Goal: Task Accomplishment & Management: Use online tool/utility

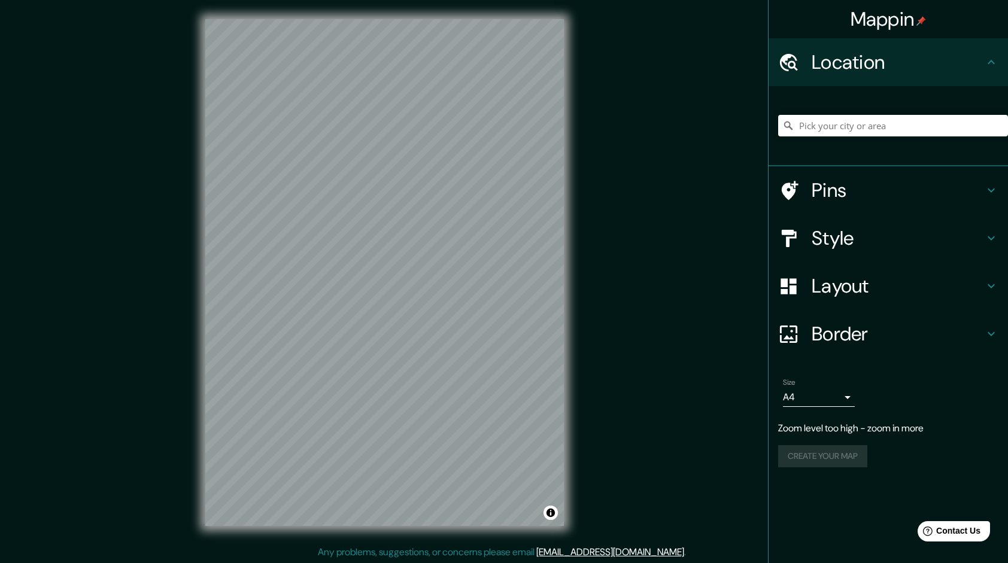
click at [572, 290] on div "© Mapbox © OpenStreetMap Improve this map" at bounding box center [384, 272] width 397 height 545
click at [600, 331] on div "Mappin Location Pins Style Layout Border Choose a border. Hint : you can make l…" at bounding box center [504, 282] width 1008 height 564
click at [630, 432] on div "Mappin Location Pins Style Layout Border Choose a border. Hint : you can make l…" at bounding box center [504, 282] width 1008 height 564
click at [202, 241] on div "© Mapbox © OpenStreetMap Improve this map" at bounding box center [384, 272] width 397 height 545
click at [825, 126] on input "Pick your city or area" at bounding box center [893, 126] width 230 height 22
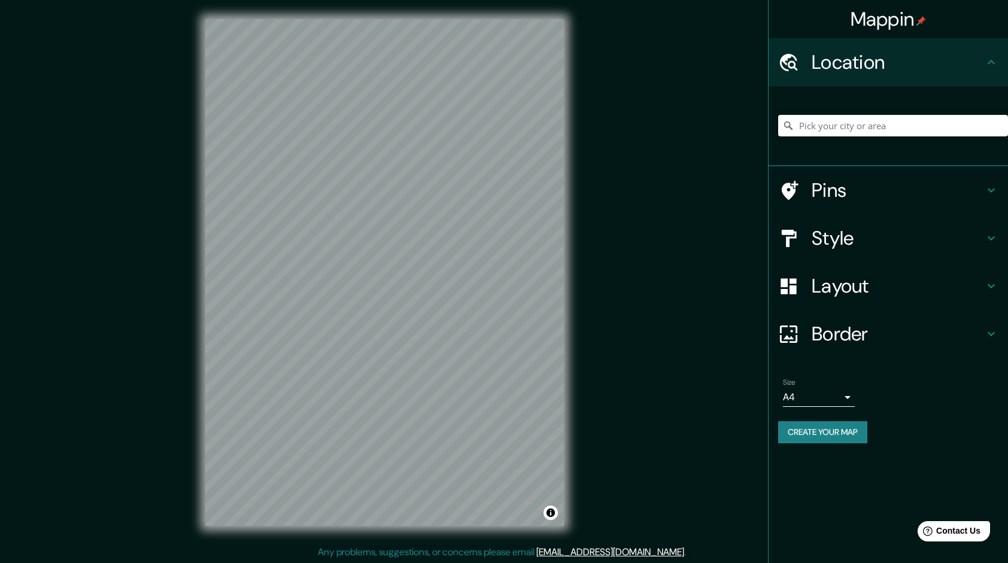
paste input "6PJH+84X [GEOGRAPHIC_DATA], [GEOGRAPHIC_DATA]"
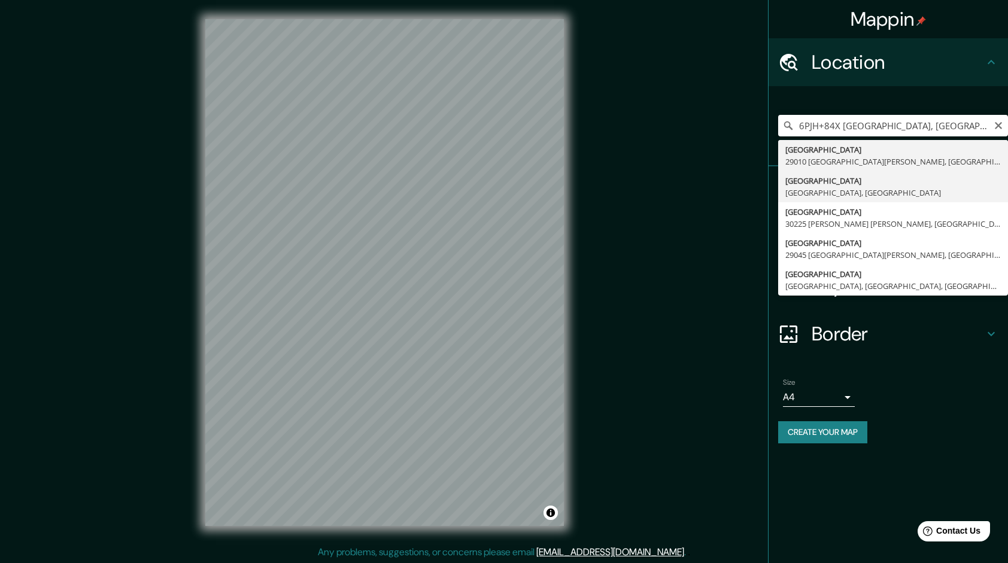
type input "[GEOGRAPHIC_DATA], [GEOGRAPHIC_DATA], [GEOGRAPHIC_DATA]"
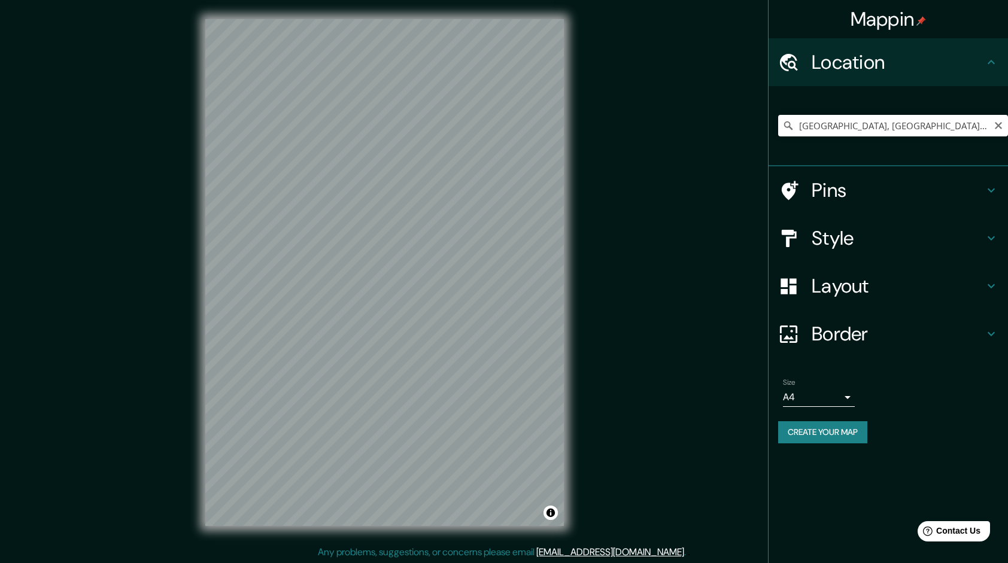
click at [787, 126] on icon at bounding box center [788, 126] width 12 height 12
click at [919, 123] on input "[GEOGRAPHIC_DATA], [GEOGRAPHIC_DATA], [GEOGRAPHIC_DATA]" at bounding box center [893, 126] width 230 height 22
click at [592, 99] on div "Mappin Location [GEOGRAPHIC_DATA], [GEOGRAPHIC_DATA], [GEOGRAPHIC_DATA] Pins St…" at bounding box center [504, 282] width 1008 height 564
click at [913, 126] on input "[GEOGRAPHIC_DATA], [GEOGRAPHIC_DATA], [GEOGRAPHIC_DATA]" at bounding box center [893, 126] width 230 height 22
click at [789, 124] on icon at bounding box center [788, 126] width 12 height 12
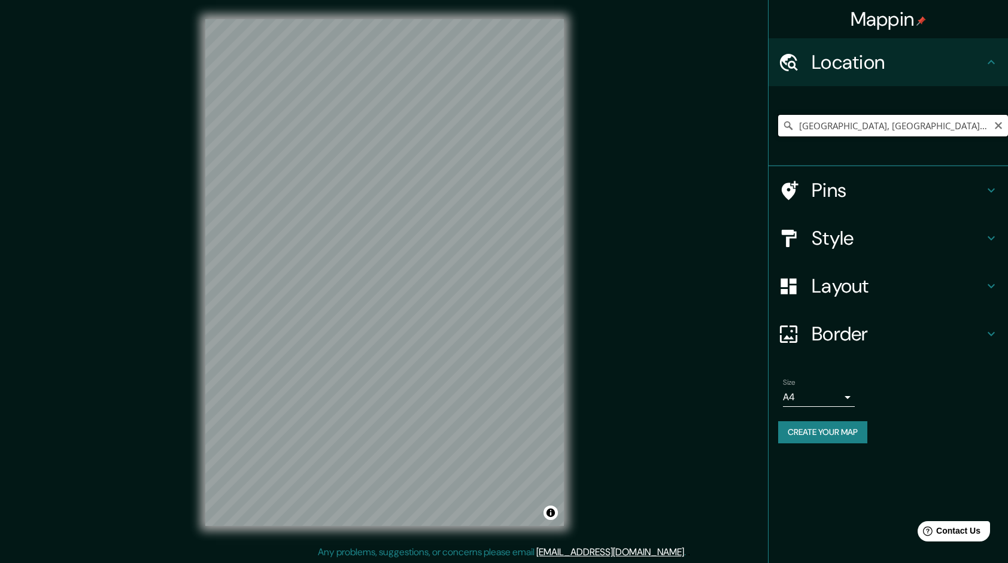
click at [921, 129] on input "[GEOGRAPHIC_DATA], [GEOGRAPHIC_DATA], [GEOGRAPHIC_DATA]" at bounding box center [893, 126] width 230 height 22
click at [990, 283] on icon at bounding box center [991, 286] width 14 height 14
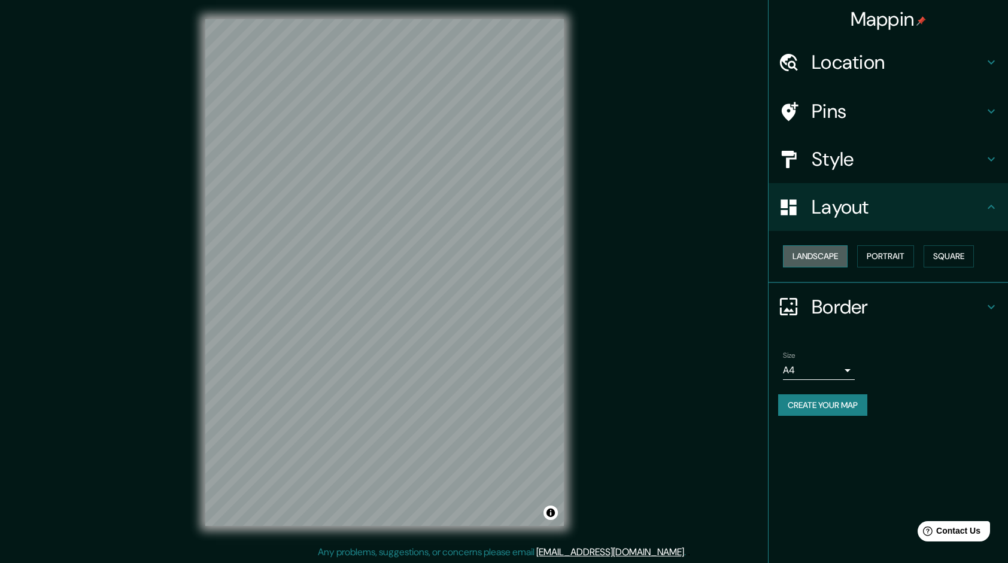
click at [827, 259] on button "Landscape" at bounding box center [815, 256] width 65 height 22
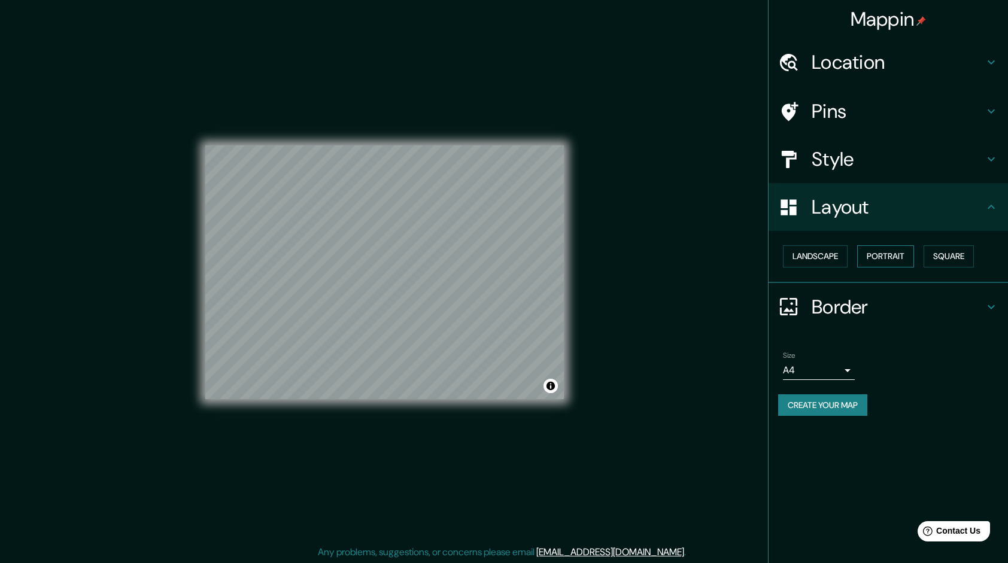
click at [879, 256] on button "Portrait" at bounding box center [885, 256] width 57 height 22
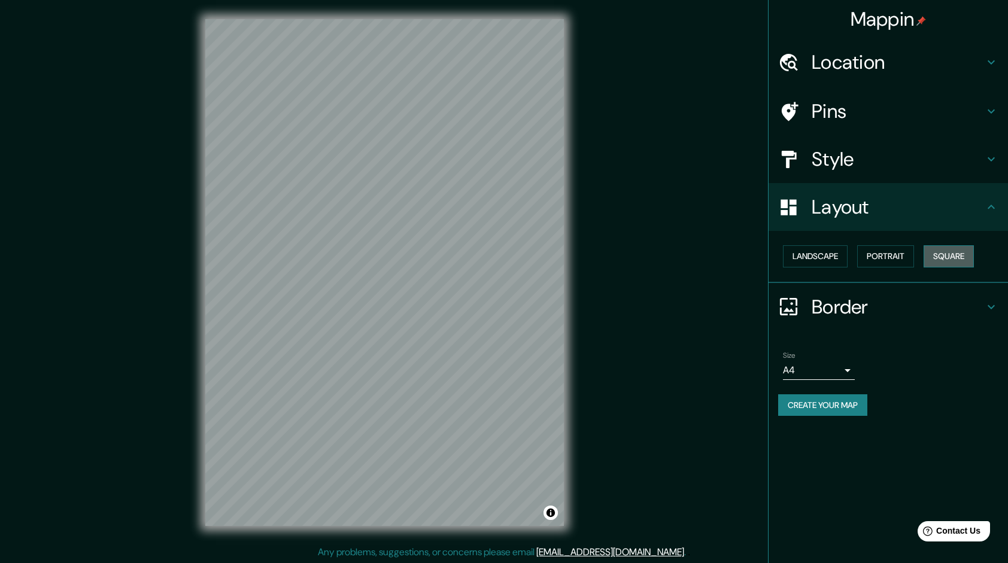
click at [939, 250] on button "Square" at bounding box center [949, 256] width 50 height 22
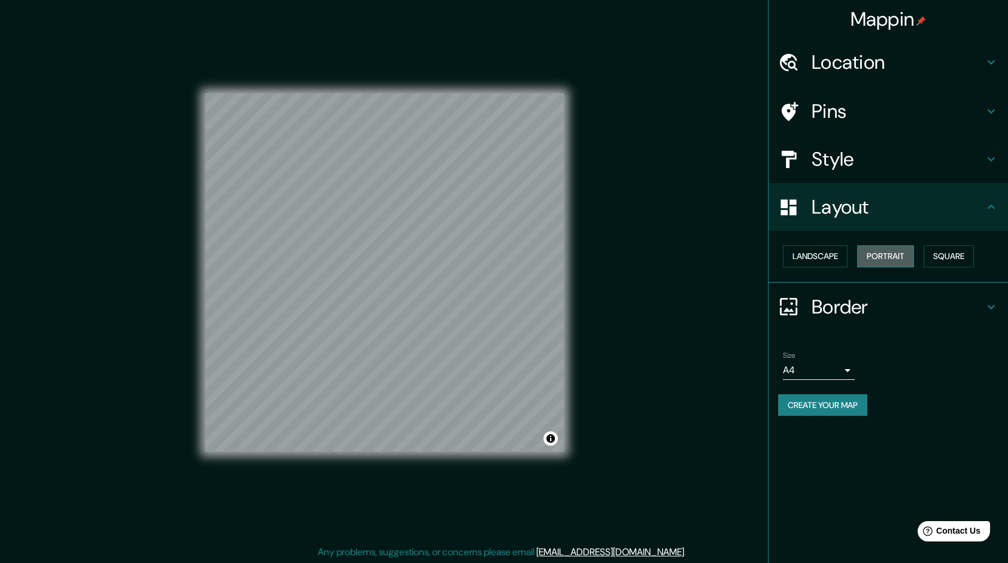
click at [894, 255] on button "Portrait" at bounding box center [885, 256] width 57 height 22
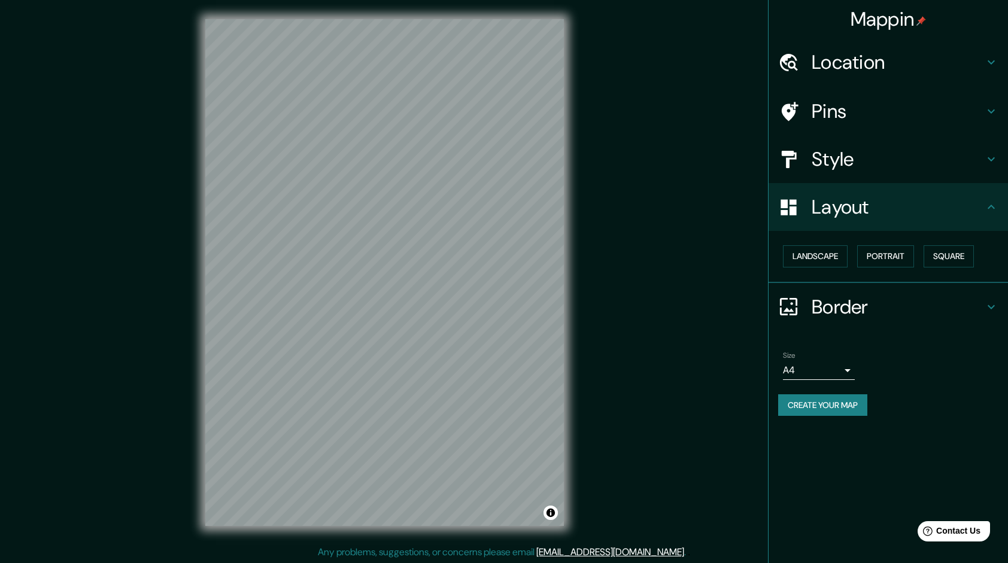
click at [371, 527] on div "© Mapbox © OpenStreetMap Improve this map" at bounding box center [384, 272] width 397 height 545
click at [340, 542] on div "© Mapbox © OpenStreetMap Improve this map" at bounding box center [384, 272] width 397 height 545
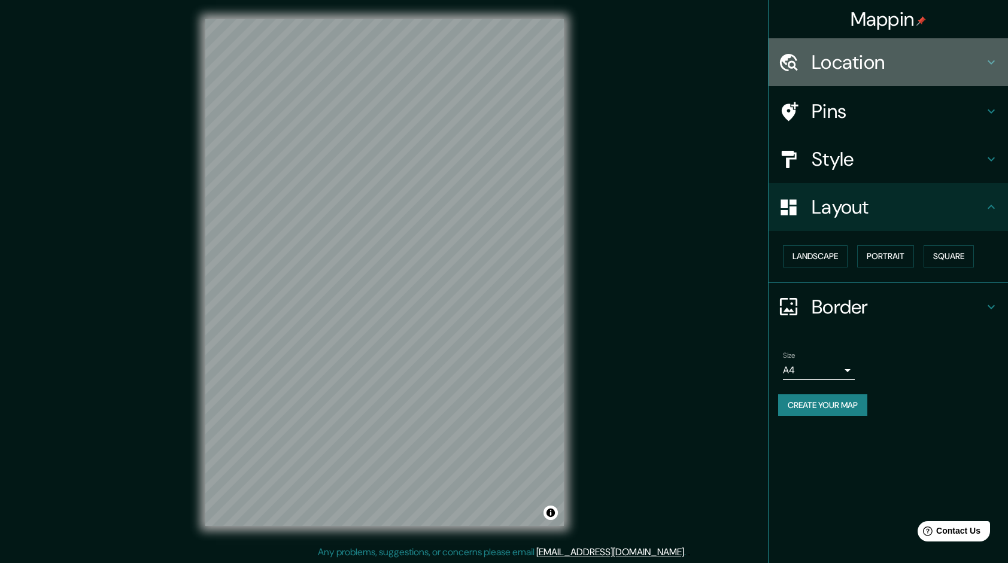
click at [925, 58] on h4 "Location" at bounding box center [898, 62] width 172 height 24
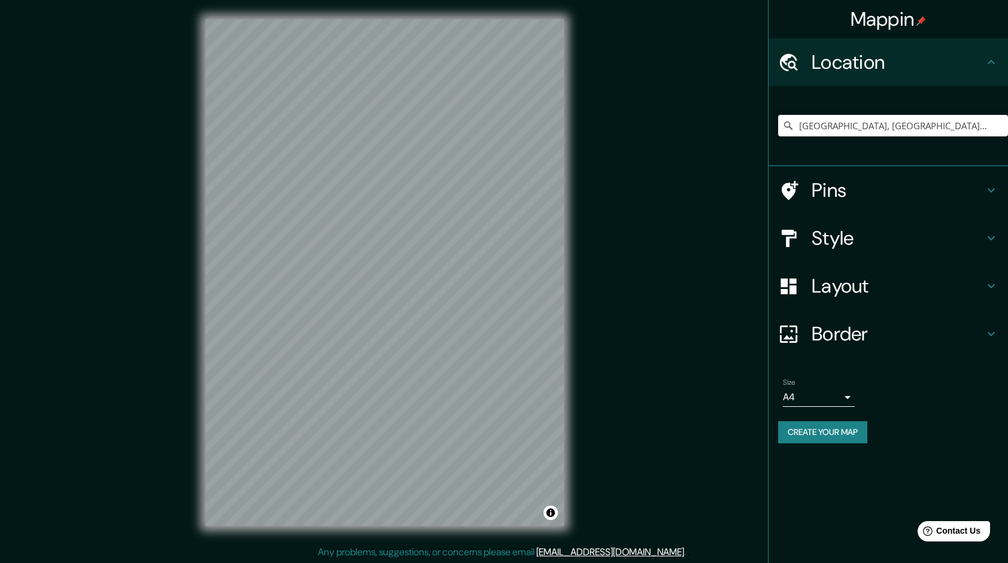
click at [925, 59] on h4 "Location" at bounding box center [898, 62] width 172 height 24
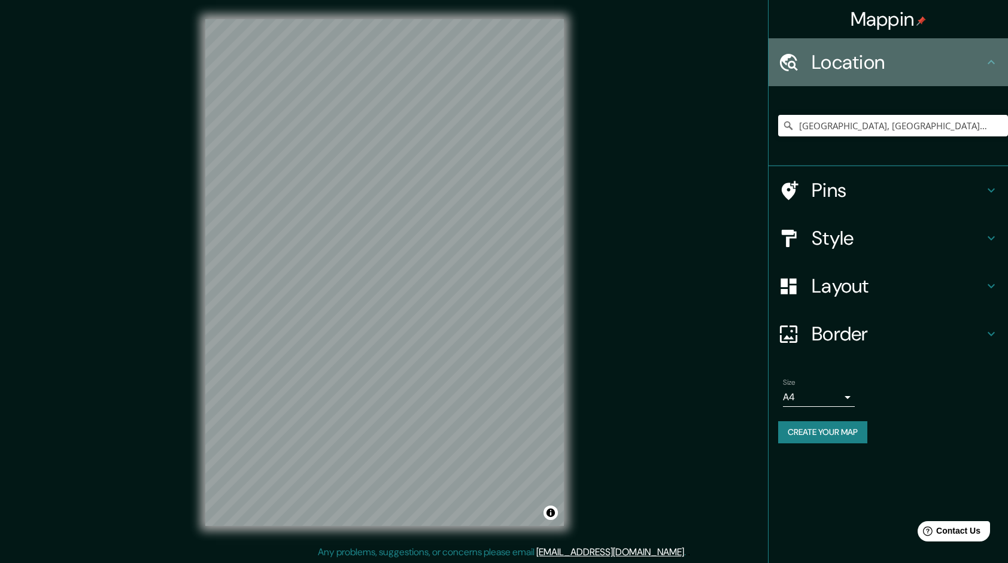
click at [988, 62] on icon at bounding box center [991, 62] width 14 height 14
click at [991, 63] on icon at bounding box center [991, 62] width 14 height 14
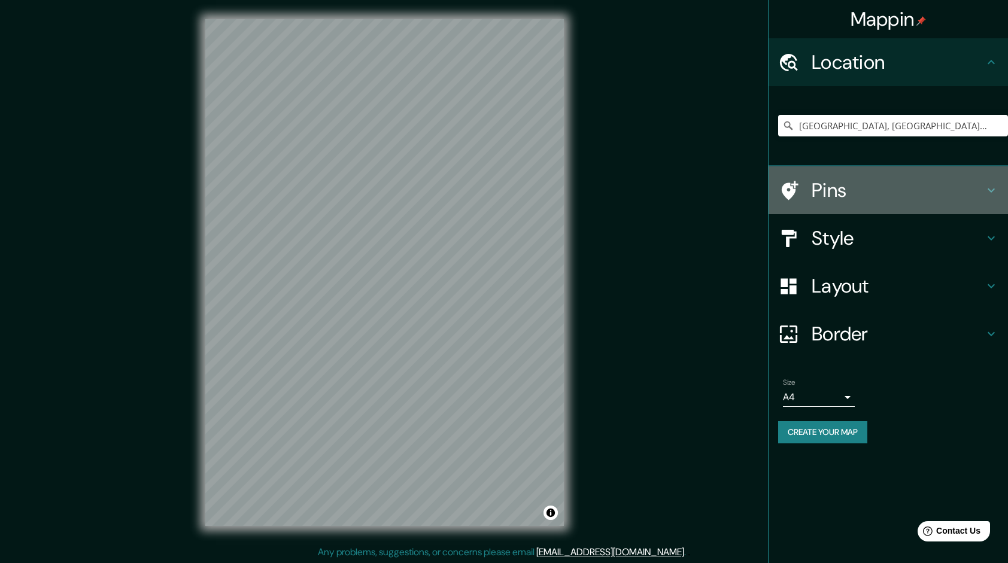
click at [982, 183] on h4 "Pins" at bounding box center [898, 190] width 172 height 24
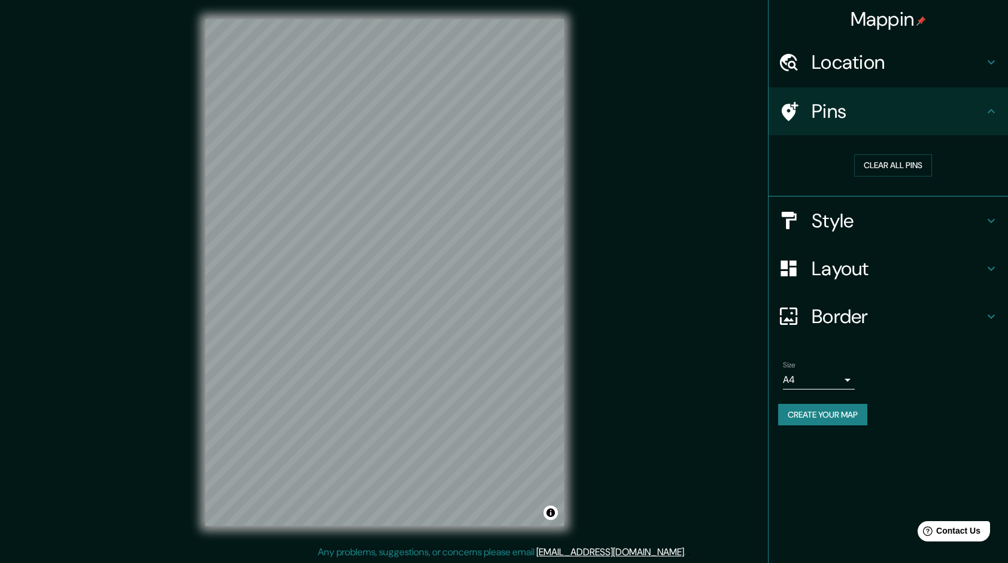
click at [991, 120] on div "Pins" at bounding box center [888, 111] width 239 height 48
click at [992, 116] on icon at bounding box center [991, 111] width 14 height 14
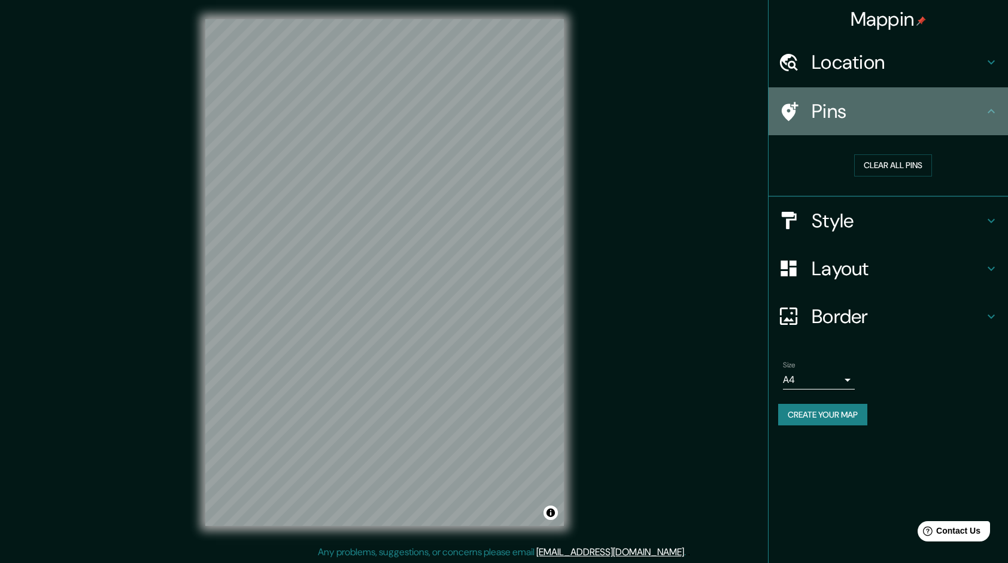
click at [992, 116] on icon at bounding box center [991, 111] width 14 height 14
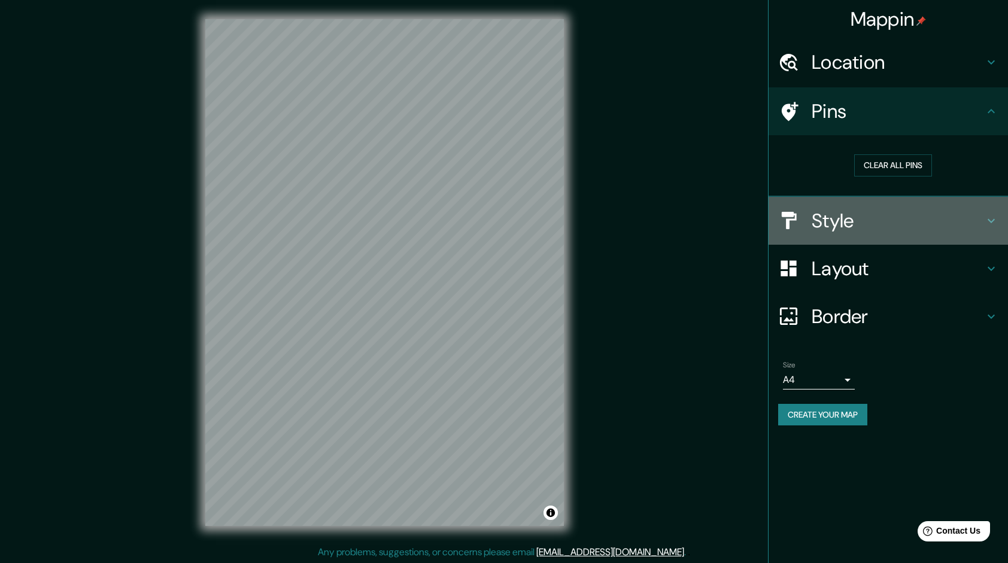
click at [982, 225] on h4 "Style" at bounding box center [898, 221] width 172 height 24
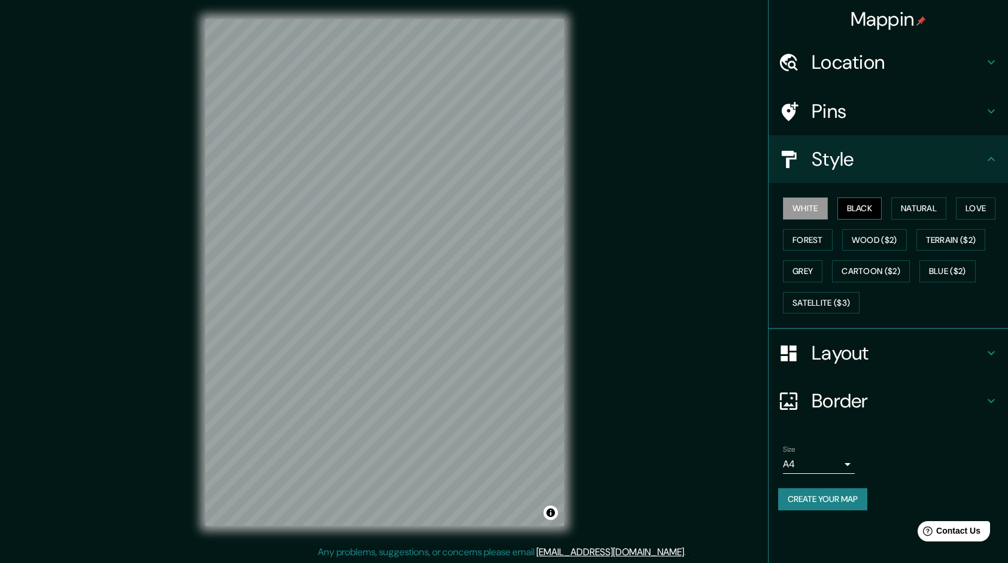
click at [863, 209] on button "Black" at bounding box center [859, 209] width 45 height 22
click at [988, 208] on button "Love" at bounding box center [976, 209] width 40 height 22
click at [818, 239] on button "Forest" at bounding box center [808, 240] width 50 height 22
click at [855, 233] on button "Wood ($2)" at bounding box center [874, 240] width 65 height 22
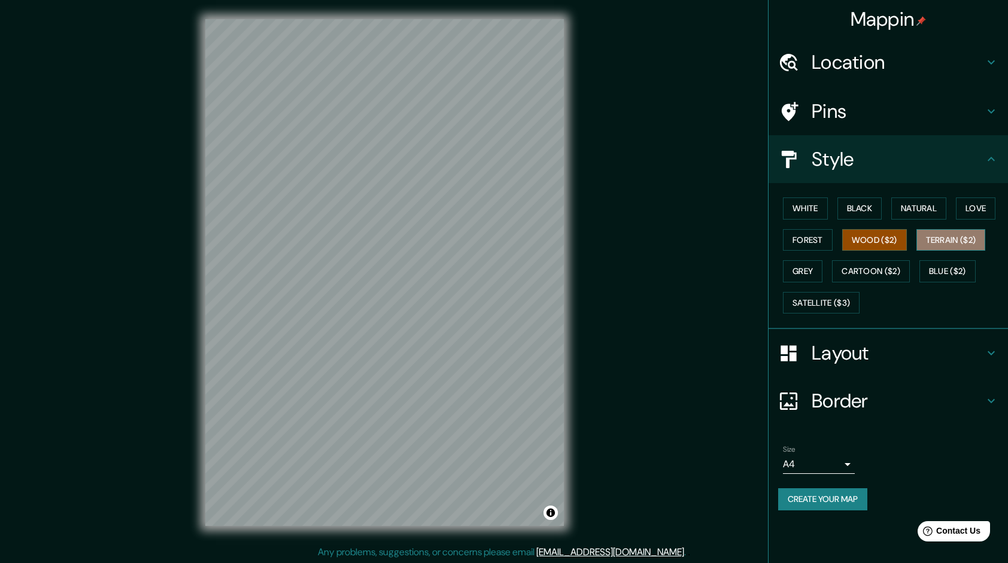
click at [952, 238] on button "Terrain ($2)" at bounding box center [950, 240] width 69 height 22
click at [804, 269] on button "Grey" at bounding box center [803, 271] width 40 height 22
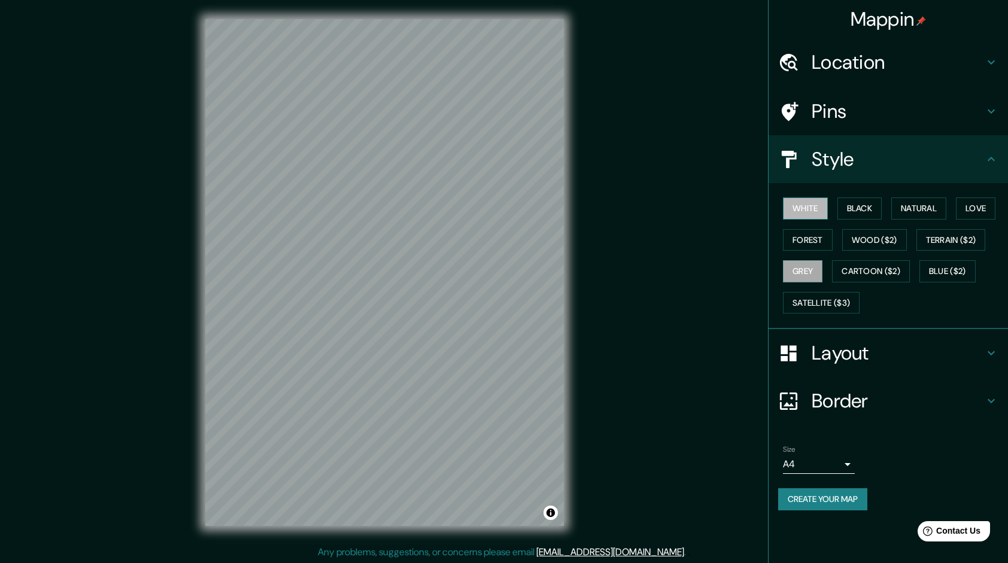
click at [820, 209] on button "White" at bounding box center [805, 209] width 45 height 22
click at [802, 275] on button "Grey" at bounding box center [803, 271] width 40 height 22
click at [860, 238] on button "Wood ($2)" at bounding box center [874, 240] width 65 height 22
click at [812, 269] on button "Grey" at bounding box center [803, 271] width 40 height 22
click at [854, 235] on button "Wood ($2)" at bounding box center [874, 240] width 65 height 22
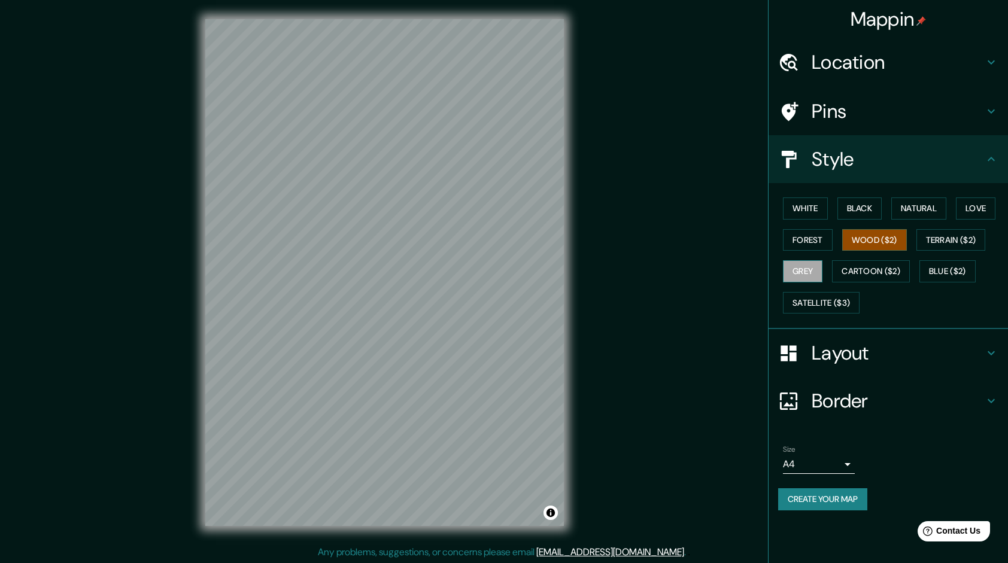
click at [816, 269] on button "Grey" at bounding box center [803, 271] width 40 height 22
click at [878, 269] on button "Cartoon ($2)" at bounding box center [871, 271] width 78 height 22
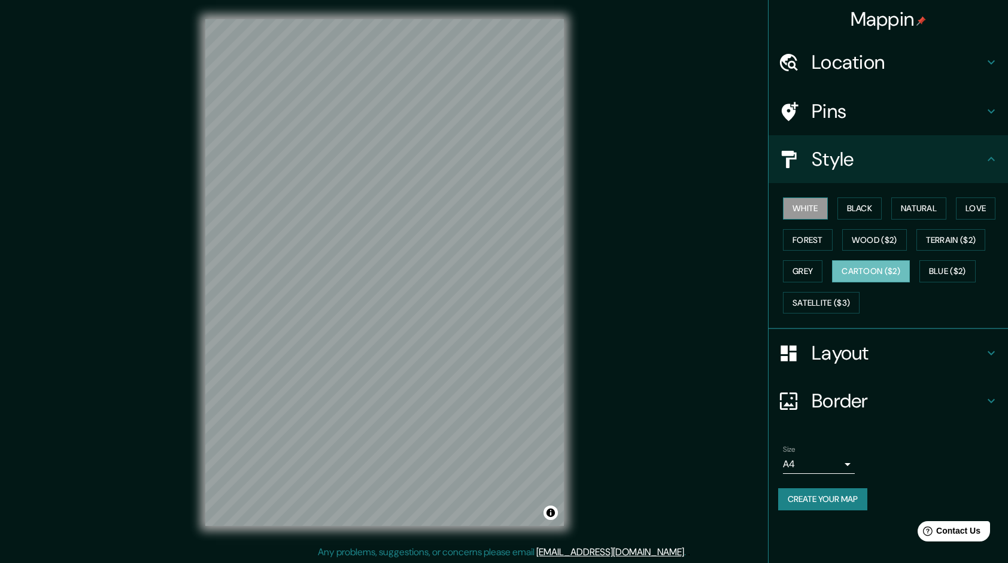
click at [822, 209] on button "White" at bounding box center [805, 209] width 45 height 22
click at [806, 275] on button "Grey" at bounding box center [803, 271] width 40 height 22
click at [797, 204] on button "White" at bounding box center [805, 209] width 45 height 22
click at [798, 275] on button "Grey" at bounding box center [803, 271] width 40 height 22
click at [807, 201] on button "White" at bounding box center [805, 209] width 45 height 22
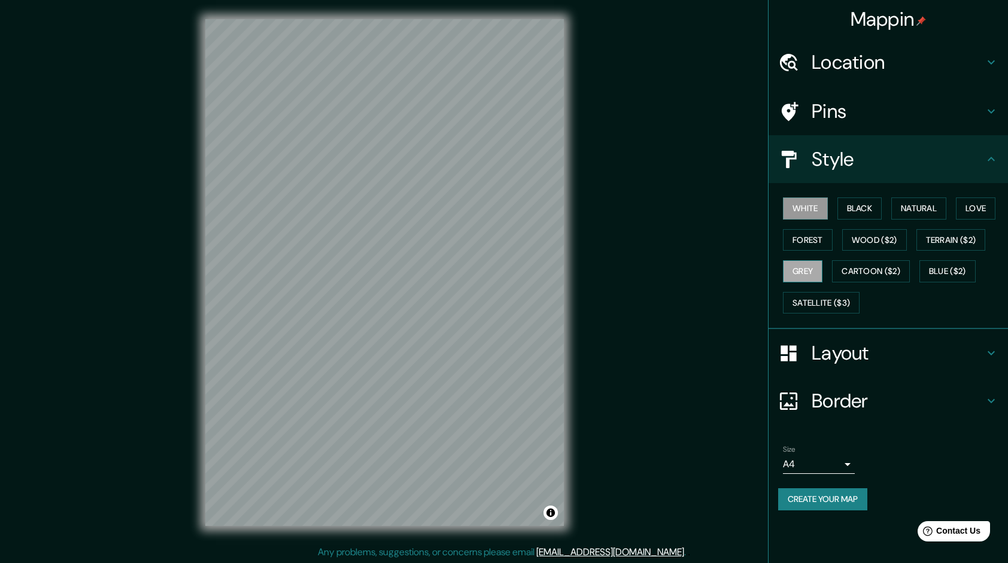
click at [804, 269] on button "Grey" at bounding box center [803, 271] width 40 height 22
click at [813, 207] on button "White" at bounding box center [805, 209] width 45 height 22
click at [807, 278] on button "Grey" at bounding box center [803, 271] width 40 height 22
click at [812, 204] on button "White" at bounding box center [805, 209] width 45 height 22
click at [809, 269] on button "Grey" at bounding box center [803, 271] width 40 height 22
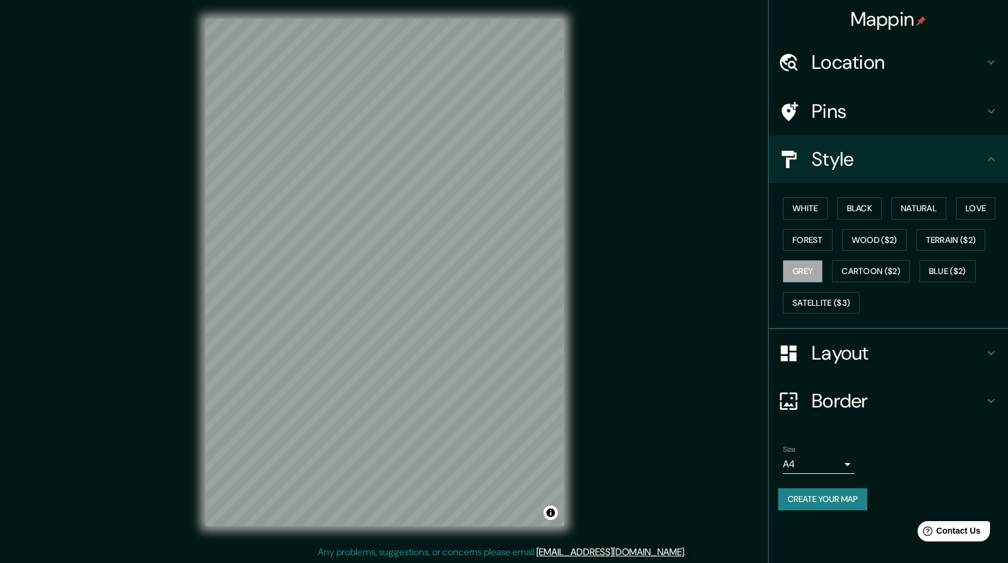
click at [909, 107] on h4 "Pins" at bounding box center [898, 111] width 172 height 24
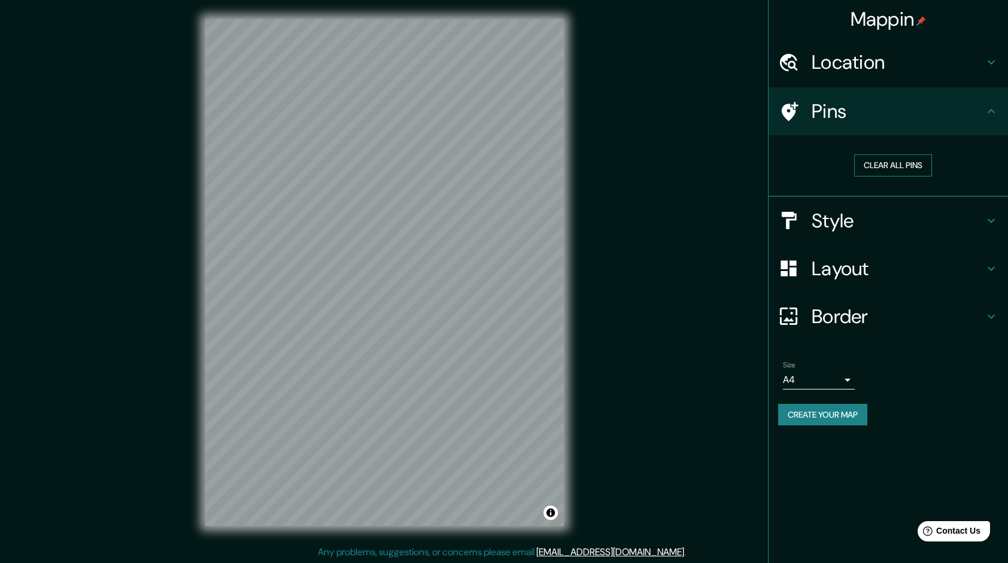
click at [906, 170] on button "Clear all pins" at bounding box center [893, 165] width 78 height 22
click at [895, 166] on button "Clear all pins" at bounding box center [893, 165] width 78 height 22
click at [991, 107] on icon at bounding box center [991, 111] width 14 height 14
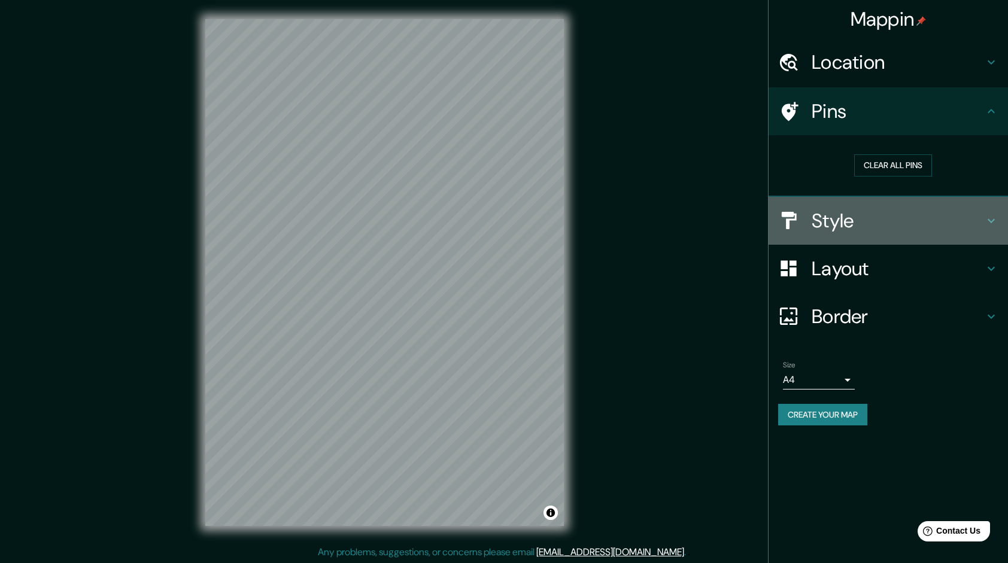
click at [919, 219] on h4 "Style" at bounding box center [898, 221] width 172 height 24
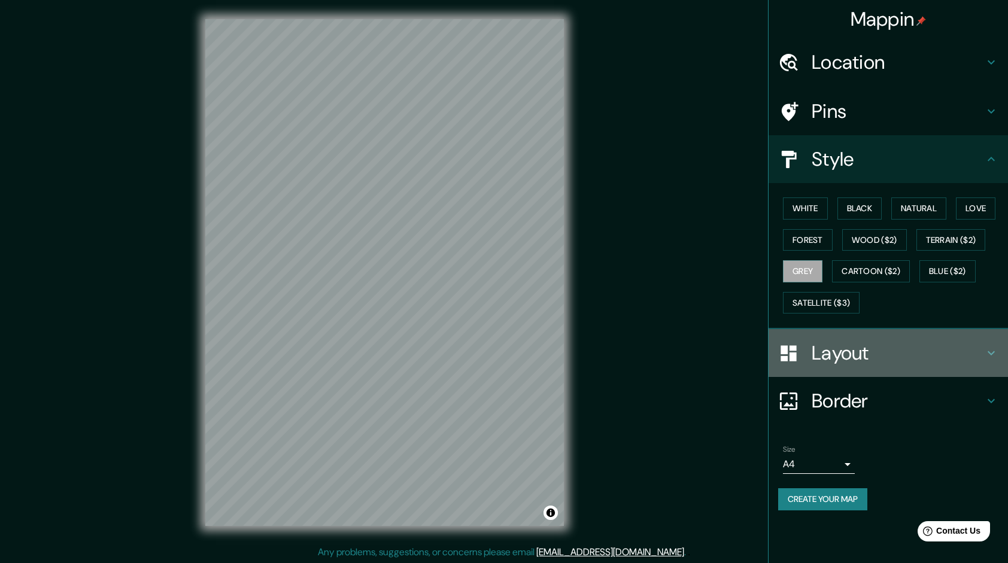
click at [918, 342] on h4 "Layout" at bounding box center [898, 353] width 172 height 24
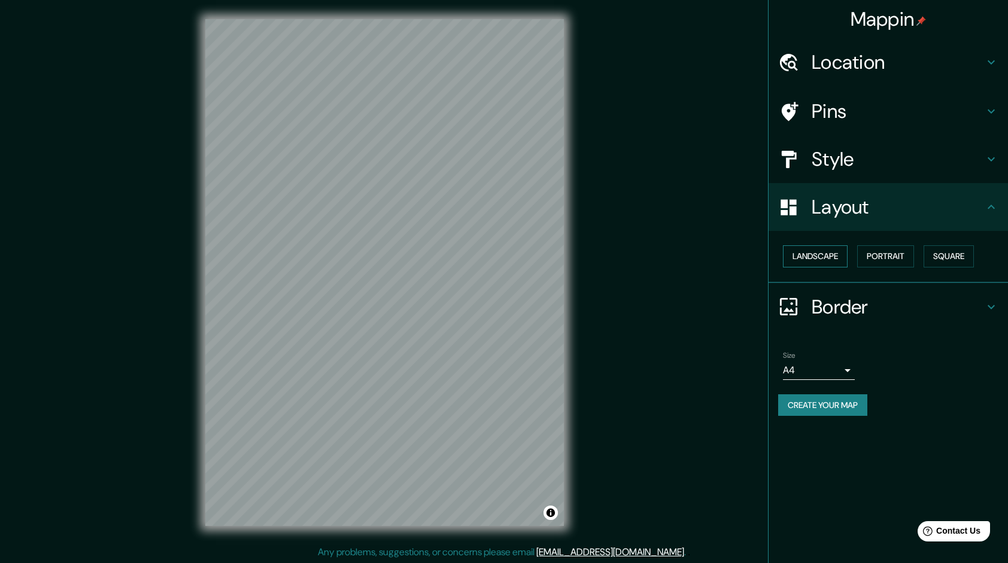
click at [818, 256] on button "Landscape" at bounding box center [815, 256] width 65 height 22
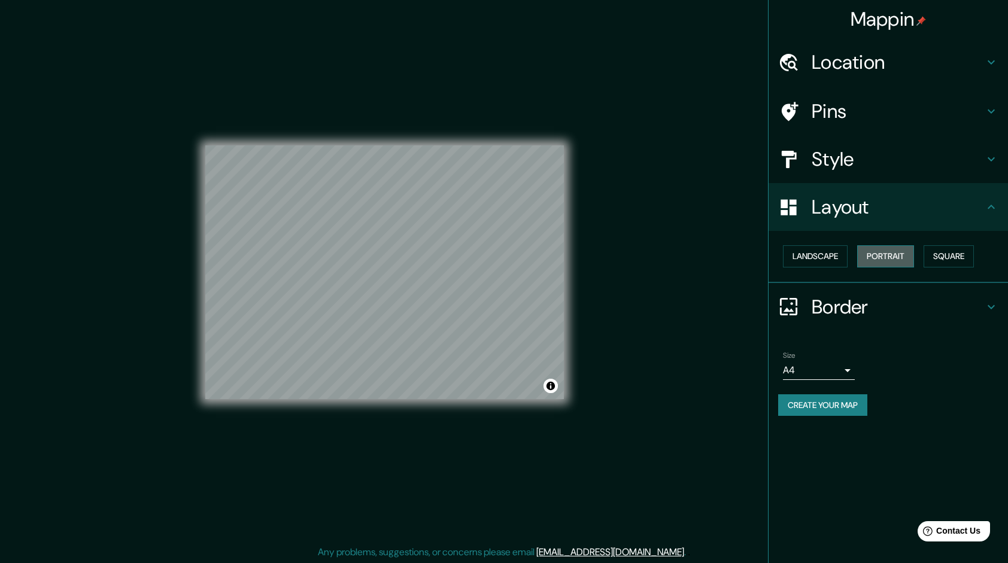
click at [875, 253] on button "Portrait" at bounding box center [885, 256] width 57 height 22
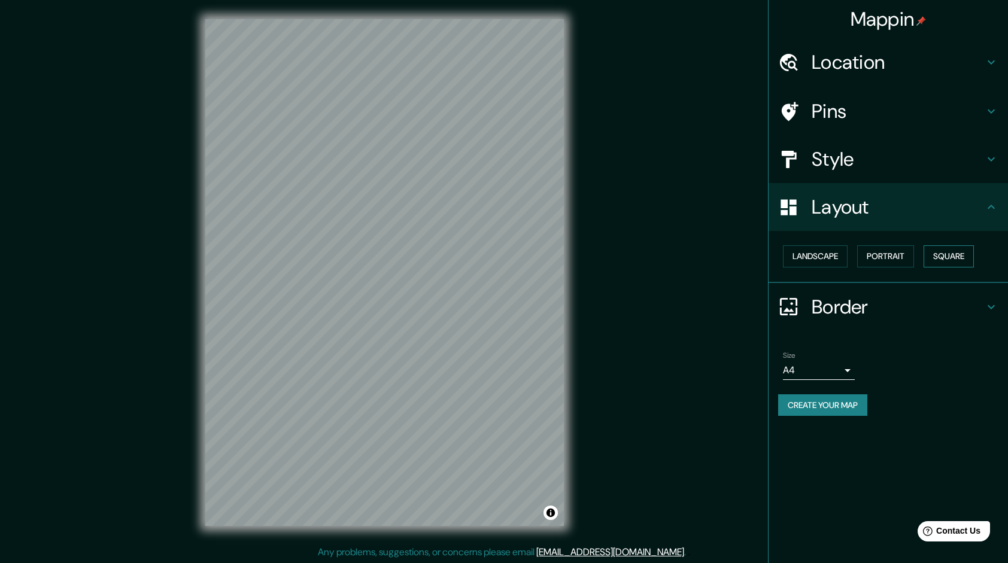
click at [942, 251] on button "Square" at bounding box center [949, 256] width 50 height 22
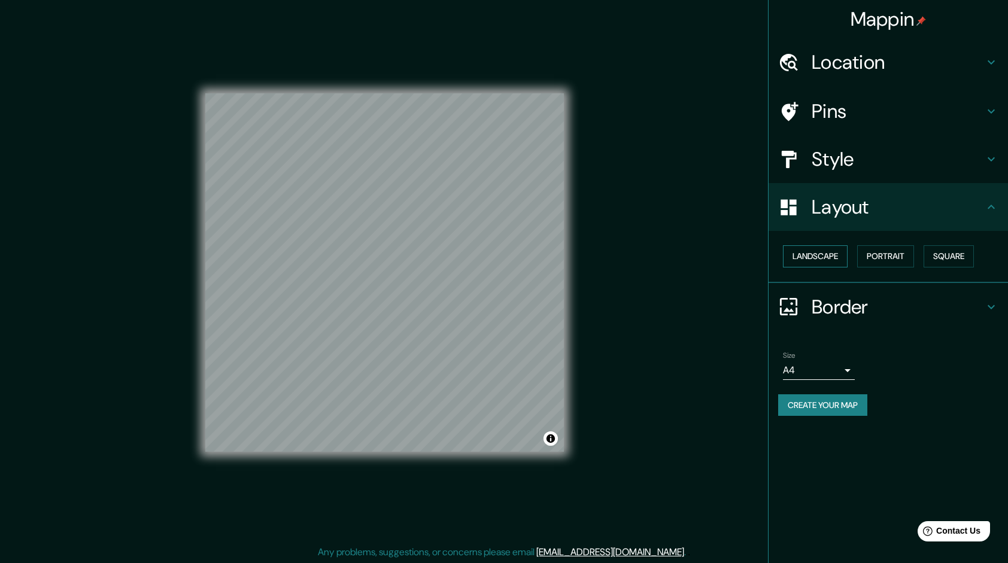
click at [836, 259] on button "Landscape" at bounding box center [815, 256] width 65 height 22
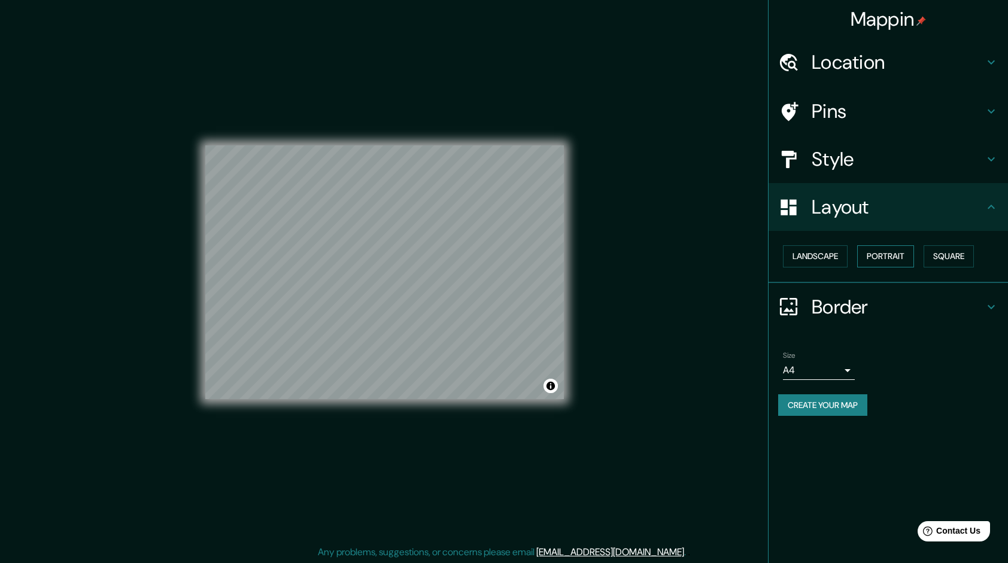
click at [886, 257] on button "Portrait" at bounding box center [885, 256] width 57 height 22
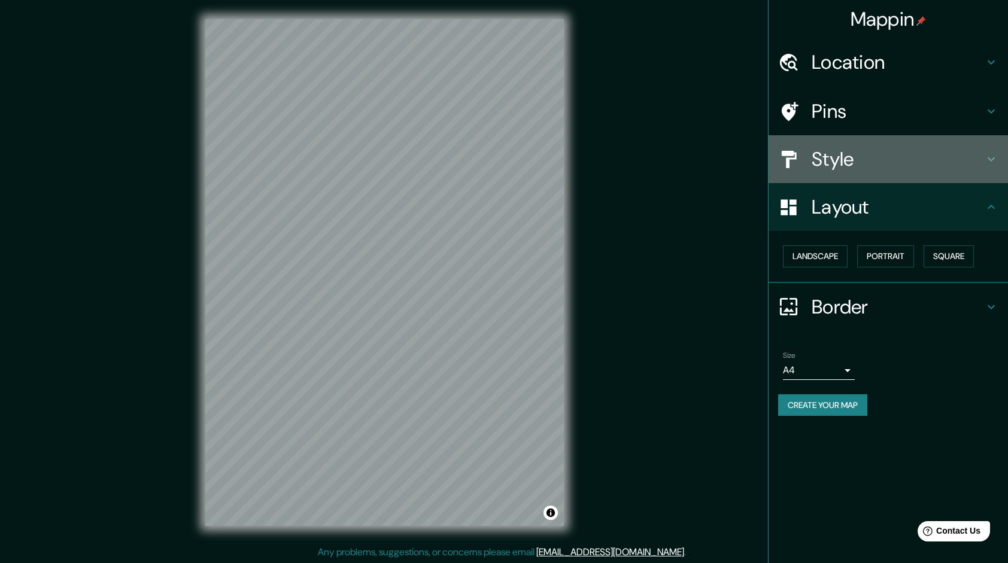
click at [891, 167] on h4 "Style" at bounding box center [898, 159] width 172 height 24
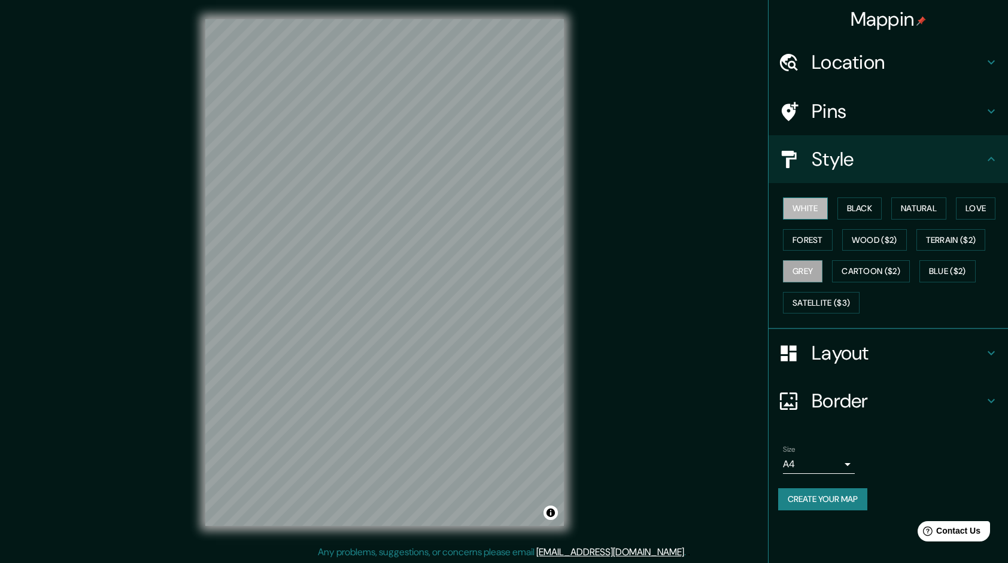
click at [820, 208] on button "White" at bounding box center [805, 209] width 45 height 22
click at [872, 238] on button "Wood ($2)" at bounding box center [874, 240] width 65 height 22
click at [802, 215] on button "White" at bounding box center [805, 209] width 45 height 22
click at [916, 350] on h4 "Layout" at bounding box center [898, 353] width 172 height 24
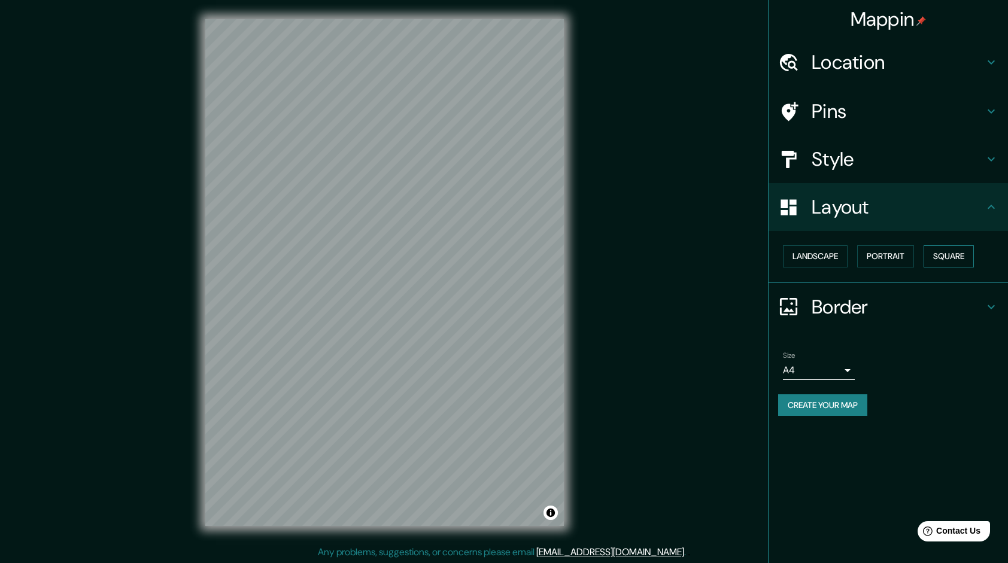
click at [951, 259] on button "Square" at bounding box center [949, 256] width 50 height 22
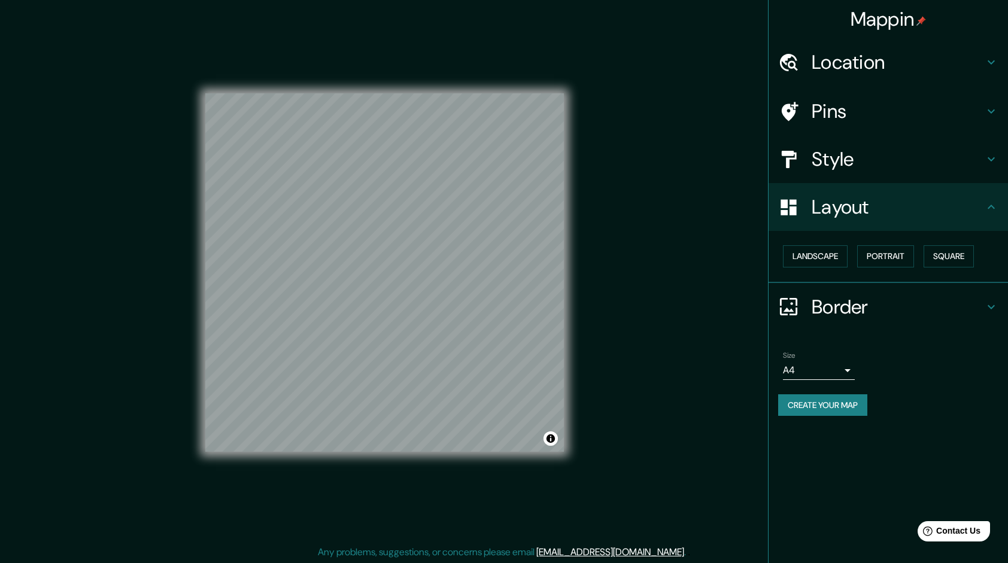
click at [920, 259] on div "Landscape [GEOGRAPHIC_DATA]" at bounding box center [893, 257] width 230 height 32
click at [909, 260] on button "Portrait" at bounding box center [885, 256] width 57 height 22
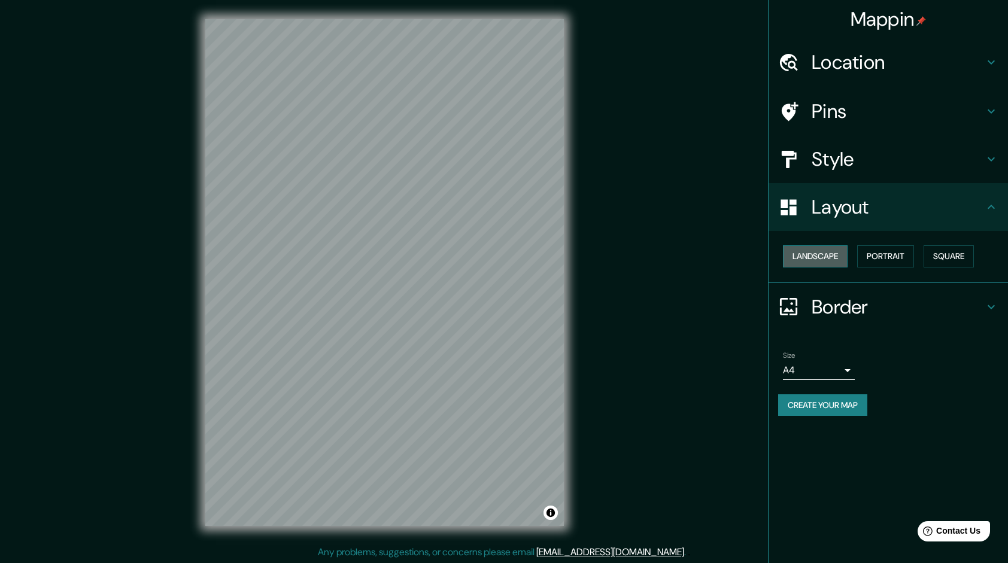
click at [831, 256] on button "Landscape" at bounding box center [815, 256] width 65 height 22
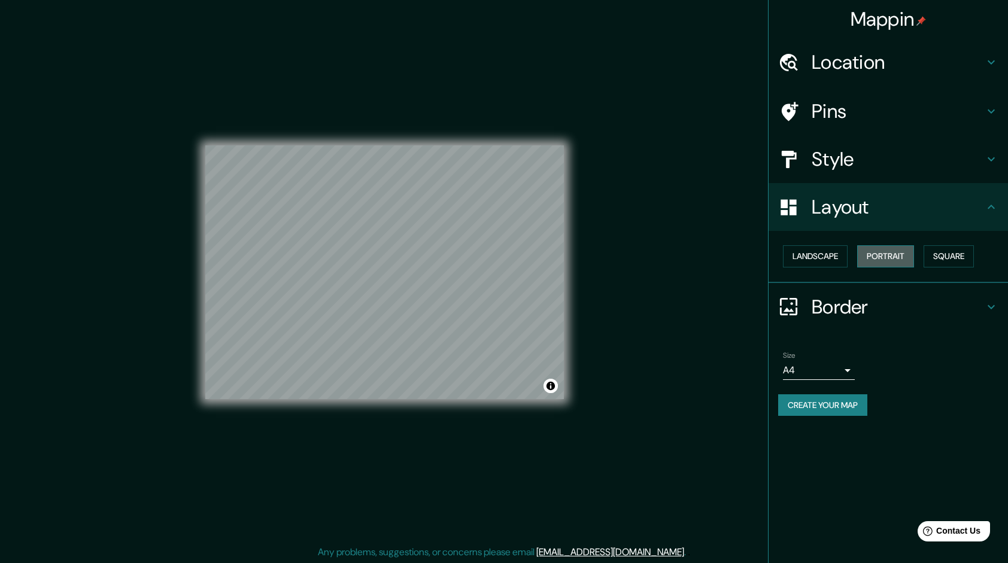
click at [870, 261] on button "Portrait" at bounding box center [885, 256] width 57 height 22
